Goal: Navigation & Orientation: Find specific page/section

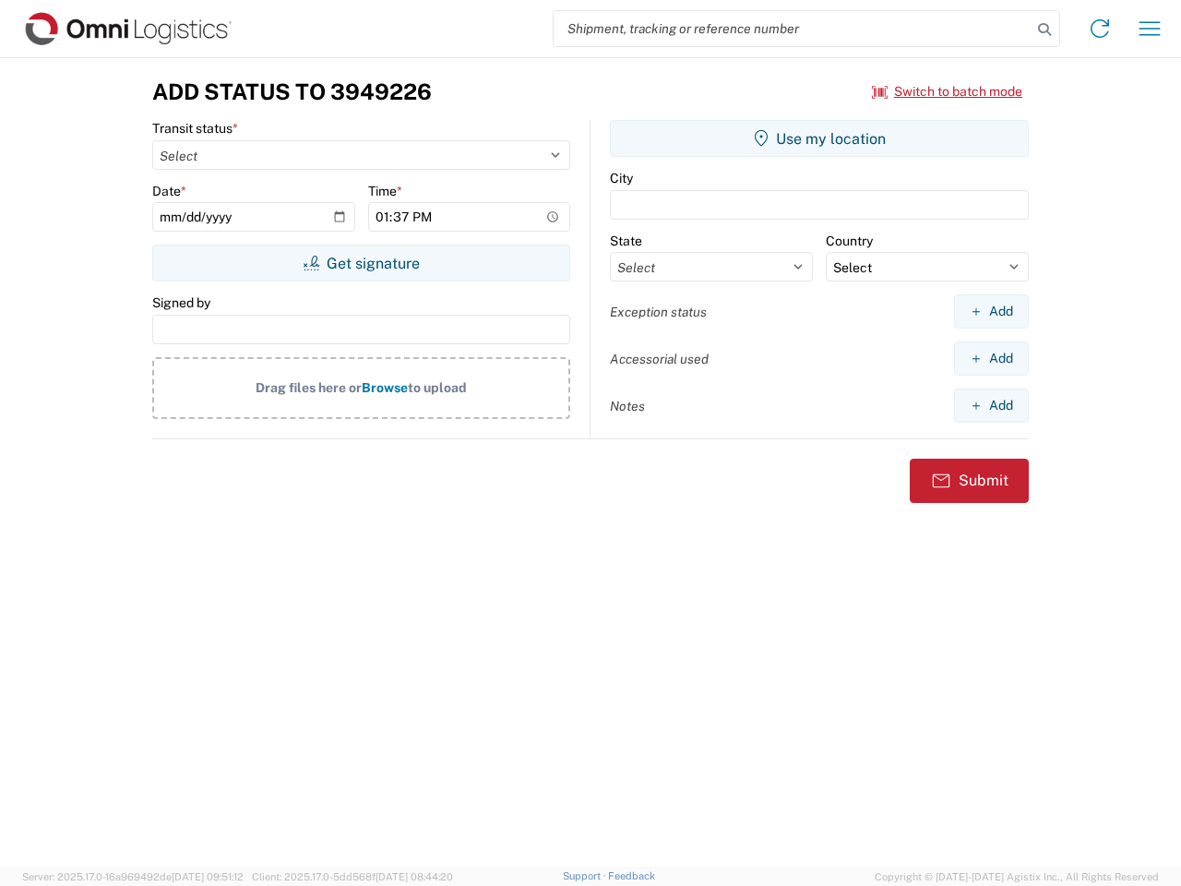
click at [793, 29] on input "search" at bounding box center [793, 28] width 478 height 35
click at [1045, 30] on icon at bounding box center [1045, 30] width 26 height 26
click at [1100, 29] on icon at bounding box center [1100, 29] width 30 height 30
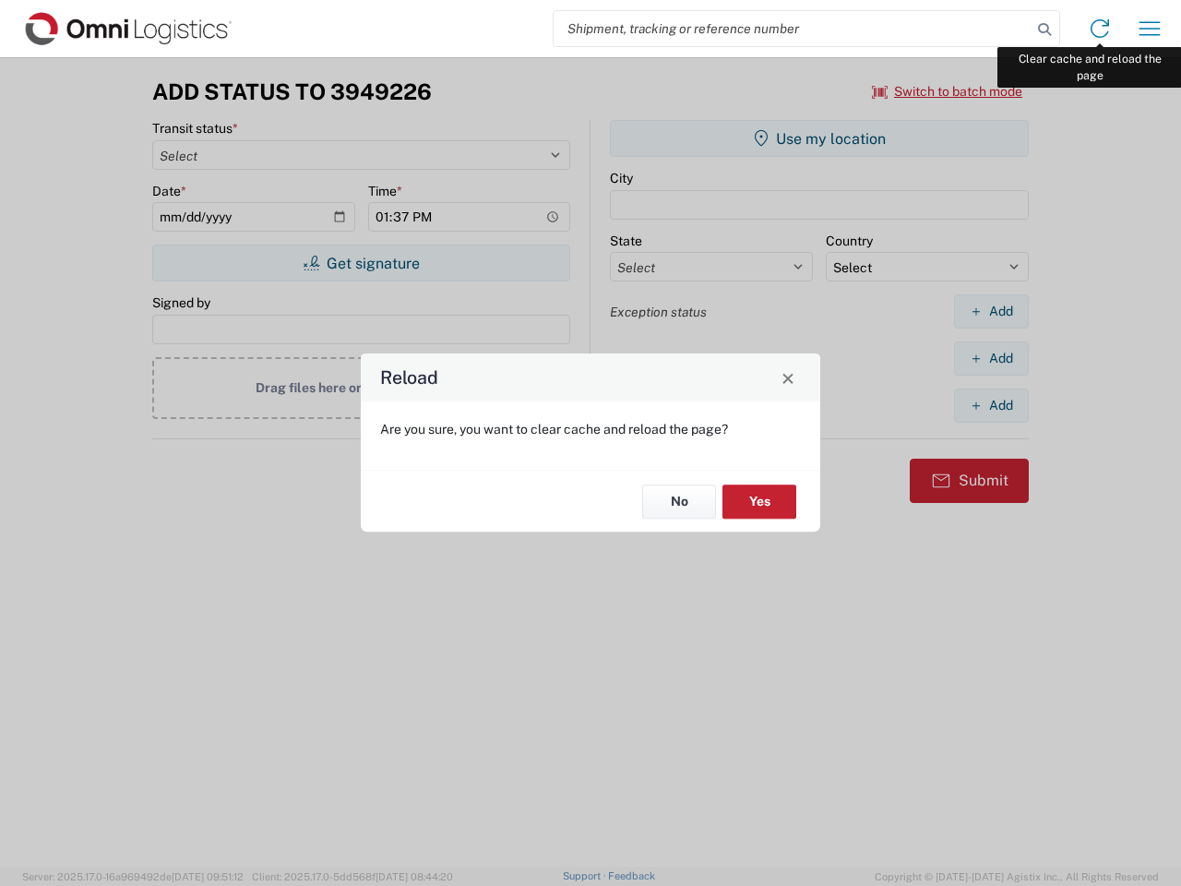
click at [1150, 29] on div "Reload Are you sure, you want to clear cache and reload the page? No Yes" at bounding box center [590, 443] width 1181 height 886
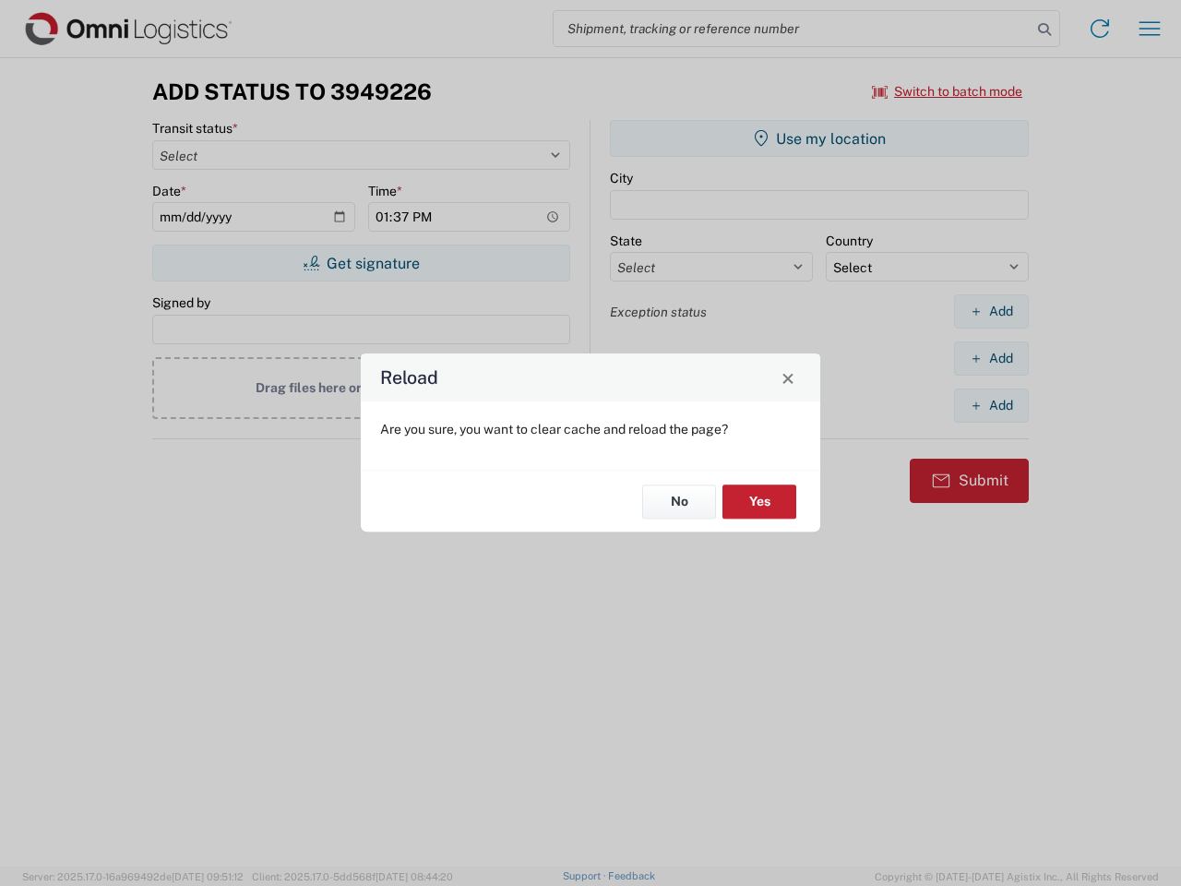
click at [948, 91] on div "Reload Are you sure, you want to clear cache and reload the page? No Yes" at bounding box center [590, 443] width 1181 height 886
click at [361, 263] on div "Reload Are you sure, you want to clear cache and reload the page? No Yes" at bounding box center [590, 443] width 1181 height 886
click at [819, 138] on div "Reload Are you sure, you want to clear cache and reload the page? No Yes" at bounding box center [590, 443] width 1181 height 886
click at [991, 311] on div "Reload Are you sure, you want to clear cache and reload the page? No Yes" at bounding box center [590, 443] width 1181 height 886
click at [991, 358] on div "Reload Are you sure, you want to clear cache and reload the page? No Yes" at bounding box center [590, 443] width 1181 height 886
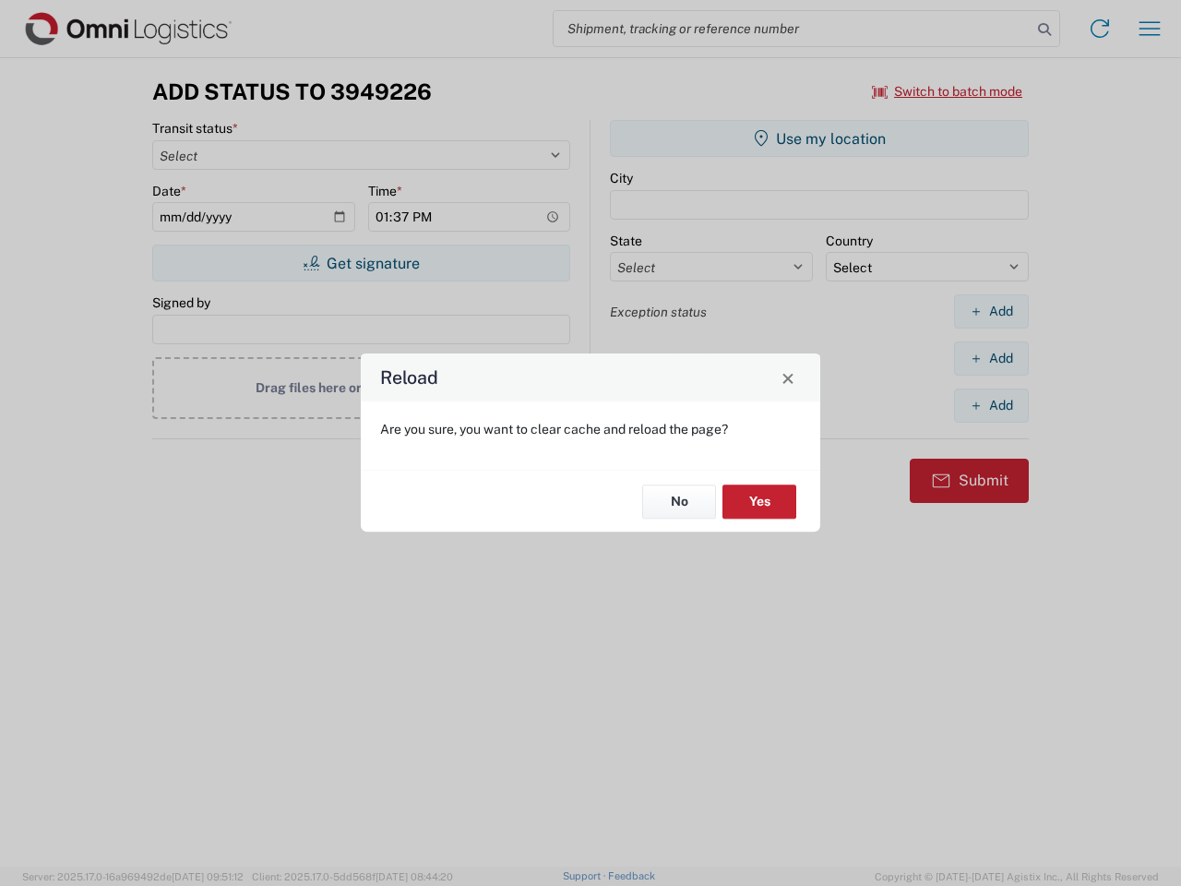
click at [991, 405] on div "Reload Are you sure, you want to clear cache and reload the page? No Yes" at bounding box center [590, 443] width 1181 height 886
